Goal: Navigation & Orientation: Find specific page/section

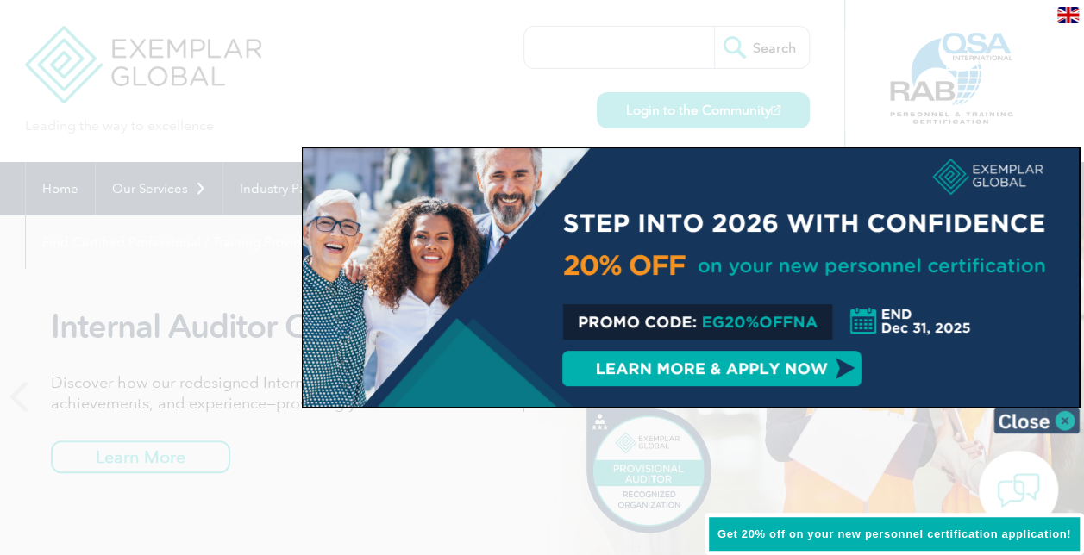
click at [1065, 413] on img at bounding box center [1036, 421] width 86 height 26
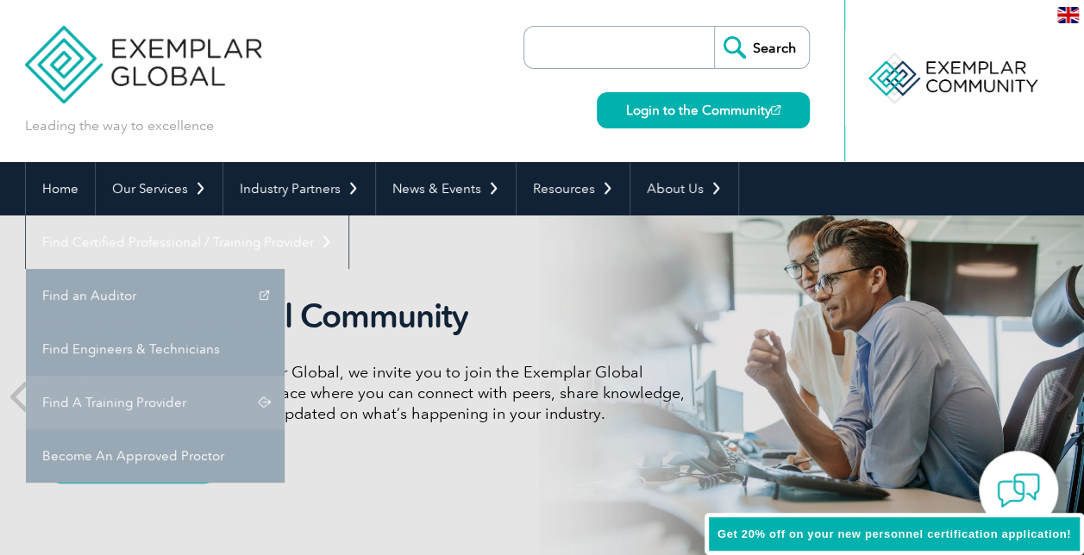
click at [284, 376] on link "Find A Training Provider" at bounding box center [155, 402] width 259 height 53
